Goal: Information Seeking & Learning: Find specific fact

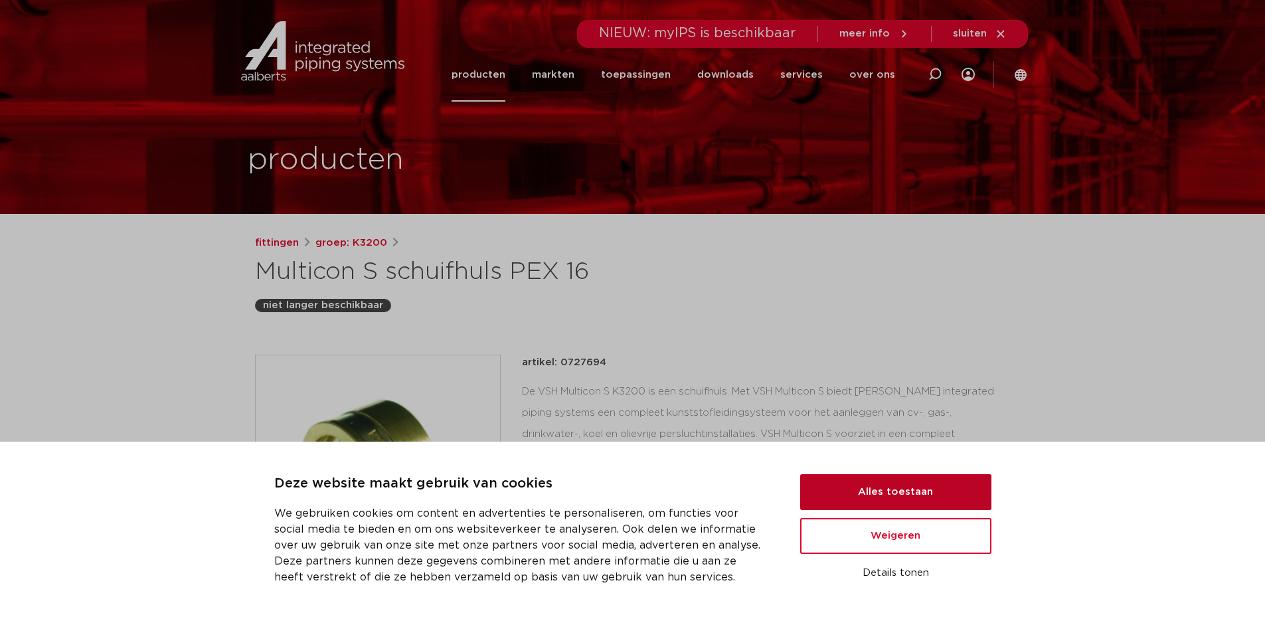
click at [911, 492] on button "Alles toestaan" at bounding box center [895, 492] width 191 height 36
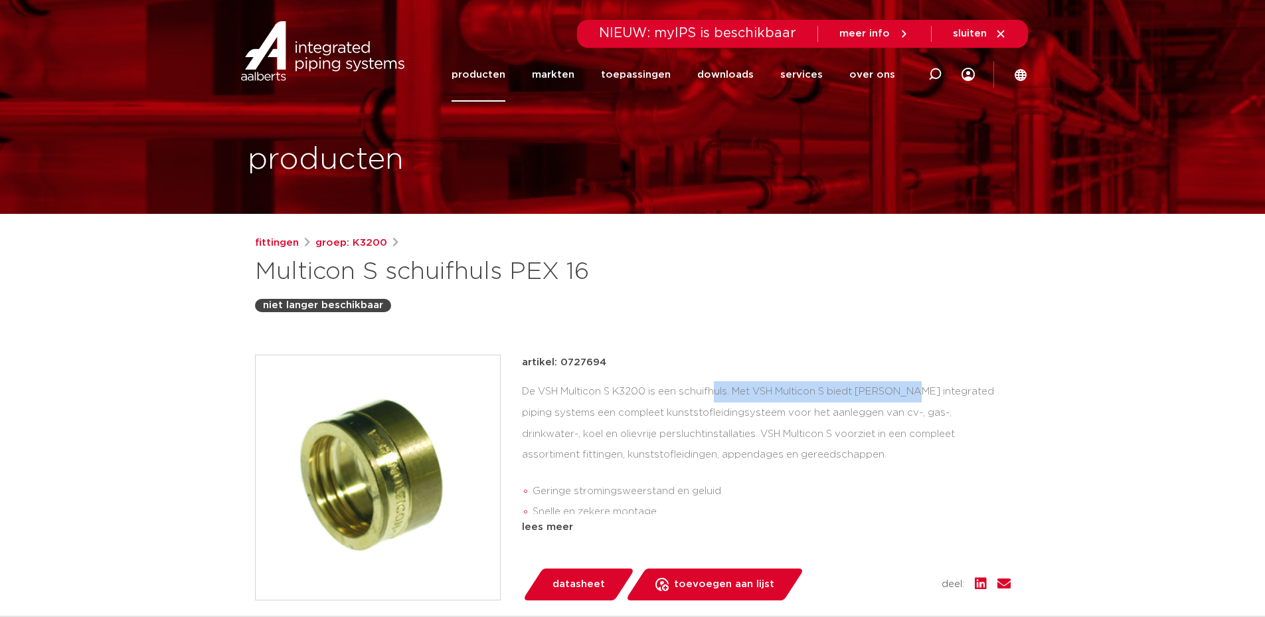
drag, startPoint x: 799, startPoint y: 384, endPoint x: 814, endPoint y: 384, distance: 15.3
click at [814, 384] on div "De VSH Multicon S K3200 is een schuifhuls. Met VSH Multicon S biedt [PERSON_NAM…" at bounding box center [766, 447] width 489 height 133
drag, startPoint x: 555, startPoint y: 393, endPoint x: 724, endPoint y: 391, distance: 169.3
click at [724, 391] on div "De VSH Multicon S K3200 is een schuifhuls. Met VSH Multicon S biedt [PERSON_NAM…" at bounding box center [766, 447] width 489 height 133
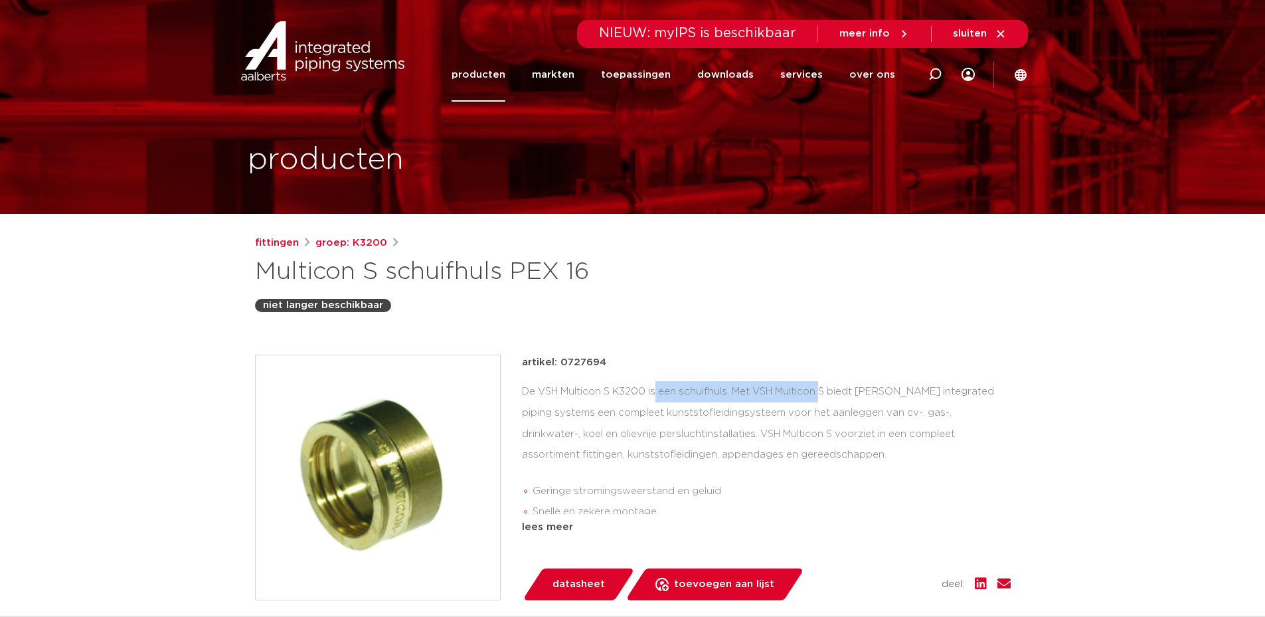
click at [724, 391] on div "De VSH Multicon S K3200 is een schuifhuls. Met VSH Multicon S biedt [PERSON_NAM…" at bounding box center [766, 447] width 489 height 133
click at [746, 394] on div "De VSH Multicon S K3200 is een schuifhuls. Met VSH Multicon S biedt [PERSON_NAM…" at bounding box center [766, 447] width 489 height 133
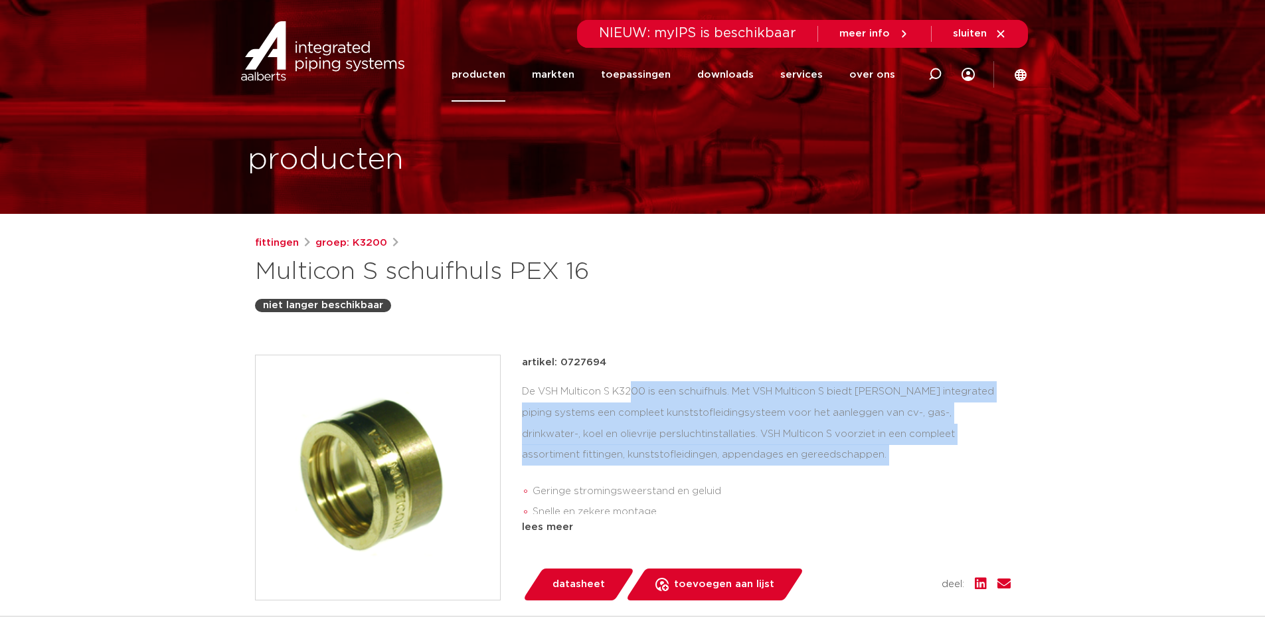
click at [746, 394] on div "De VSH Multicon S K3200 is een schuifhuls. Met VSH Multicon S biedt [PERSON_NAM…" at bounding box center [766, 447] width 489 height 133
click at [731, 434] on div "De VSH Multicon S K3200 is een schuifhuls. Met VSH Multicon S biedt [PERSON_NAM…" at bounding box center [766, 447] width 489 height 133
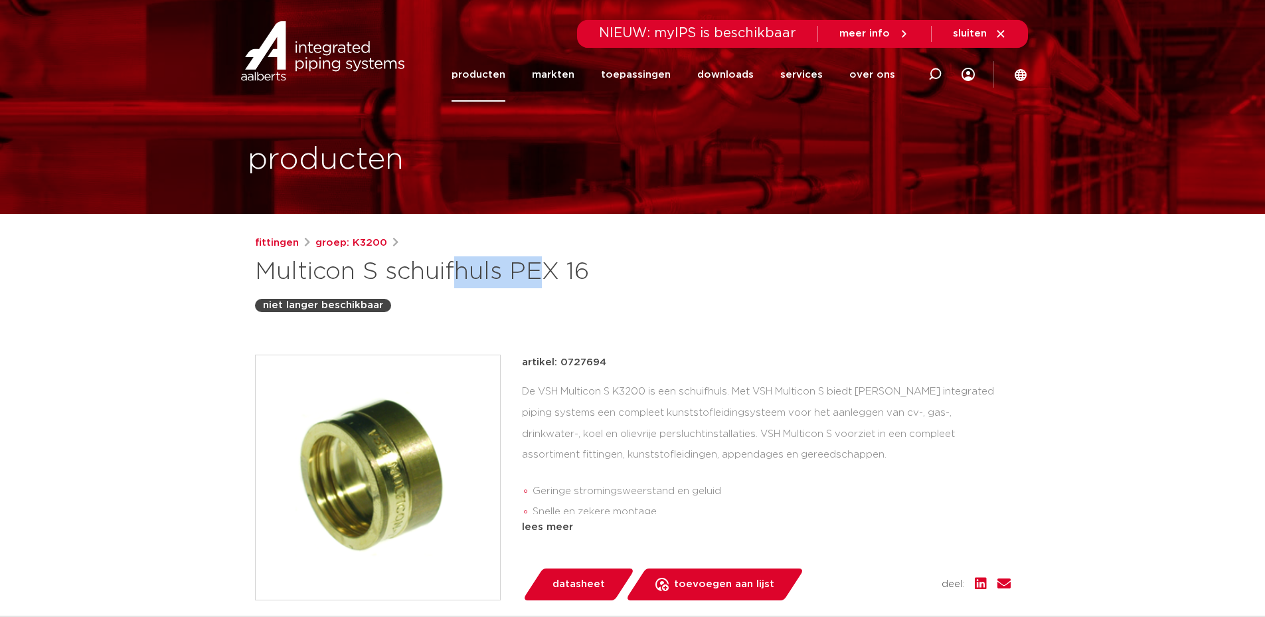
drag, startPoint x: 240, startPoint y: 256, endPoint x: 342, endPoint y: 269, distance: 102.4
click at [393, 271] on h1 "Multicon S schuifhuls PEX 16" at bounding box center [504, 272] width 499 height 32
drag, startPoint x: 258, startPoint y: 268, endPoint x: 351, endPoint y: 273, distance: 93.7
click at [351, 273] on h1 "Multicon S schuifhuls PEX 16" at bounding box center [504, 272] width 499 height 32
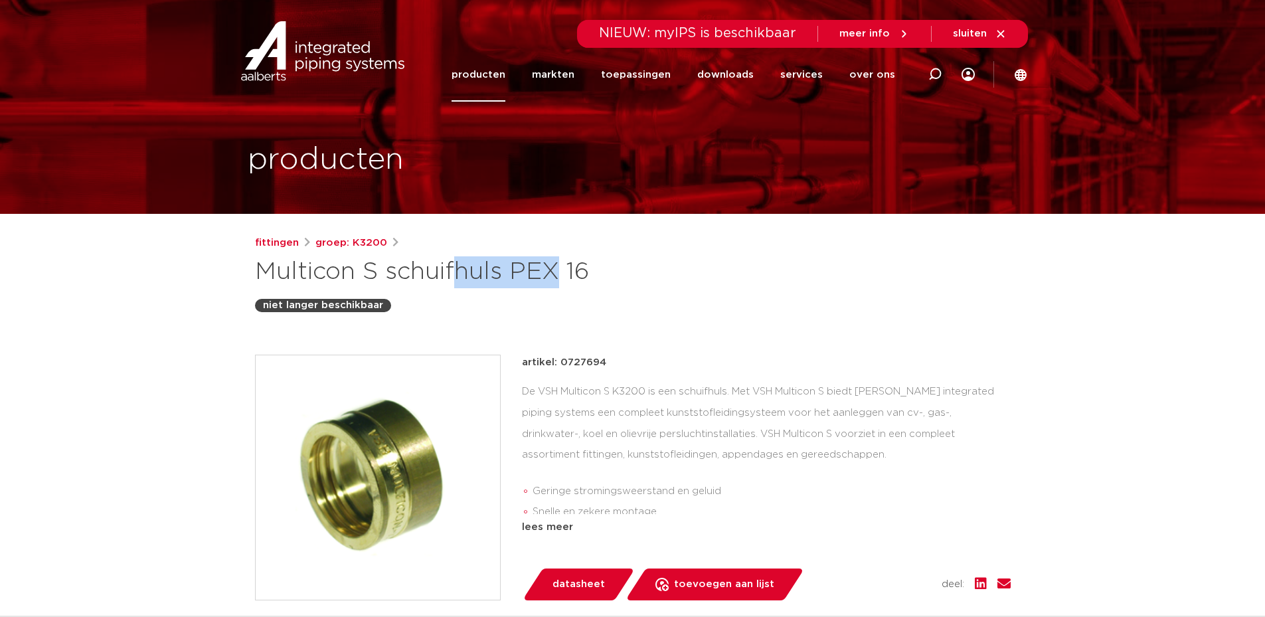
copy h1 "Multicon"
